Goal: Transaction & Acquisition: Subscribe to service/newsletter

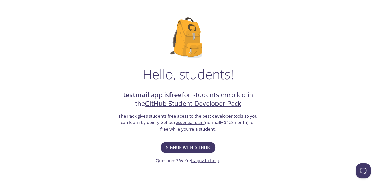
scroll to position [24, 0]
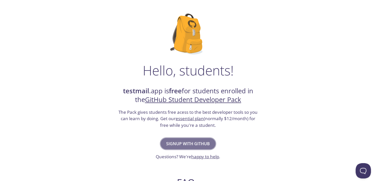
click at [196, 147] on button "Signup with GitHub" at bounding box center [188, 143] width 55 height 11
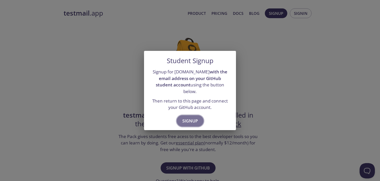
click at [187, 119] on span "Signup" at bounding box center [190, 120] width 16 height 7
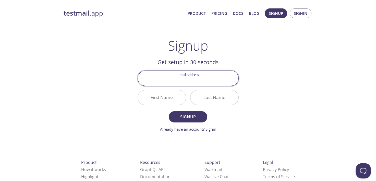
click at [187, 83] on input "Email Address" at bounding box center [188, 78] width 101 height 15
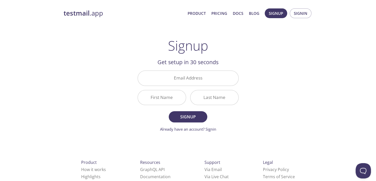
click at [271, 73] on div "testmail .app Product Pricing Docs Blog Signup Signin Signup Get setup in 30 se…" at bounding box center [187, 122] width 261 height 234
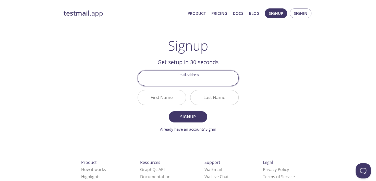
click at [195, 77] on input "Email Address" at bounding box center [188, 78] width 101 height 15
type input "[EMAIL_ADDRESS][DOMAIN_NAME]"
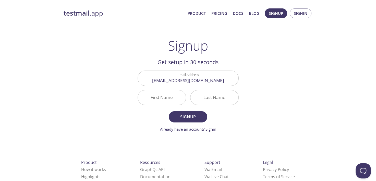
click at [269, 88] on div "testmail .app Product Pricing Docs Blog Signup Signin Signup Get setup in 30 se…" at bounding box center [187, 122] width 261 height 234
click at [159, 98] on input "First Name" at bounding box center [162, 97] width 48 height 15
type input "[PERSON_NAME]"
click at [210, 103] on input "Last Name" at bounding box center [214, 97] width 48 height 15
type input "[PERSON_NAME]"
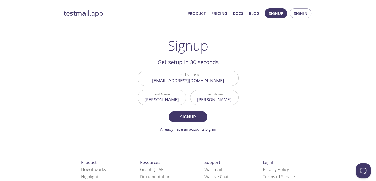
click at [311, 104] on div "testmail .app Product Pricing Docs Blog Signup Signin Signup Get setup in 30 se…" at bounding box center [187, 122] width 261 height 234
click at [196, 117] on span "Signup" at bounding box center [187, 116] width 27 height 7
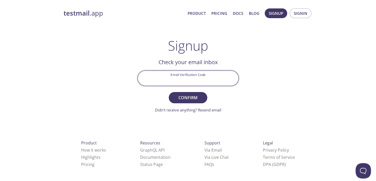
click at [186, 75] on input "Email Verification Code" at bounding box center [188, 78] width 101 height 15
paste input "74STTH1"
type input "74STTH1"
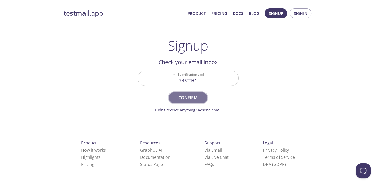
click at [190, 99] on span "Confirm" at bounding box center [187, 97] width 27 height 7
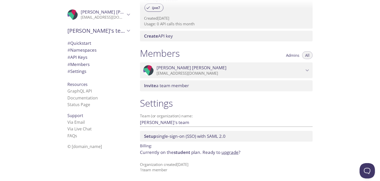
scroll to position [182, 0]
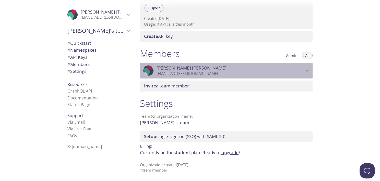
click at [307, 70] on icon "Vijayasimha Tammineni" at bounding box center [307, 70] width 7 height 7
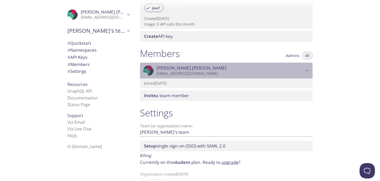
click at [307, 70] on icon "Vijayasimha Tammineni" at bounding box center [307, 70] width 3 height 2
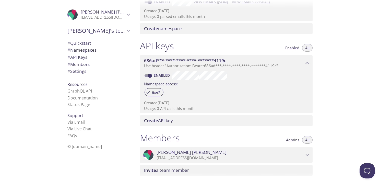
scroll to position [0, 0]
